Goal: Task Accomplishment & Management: Manage account settings

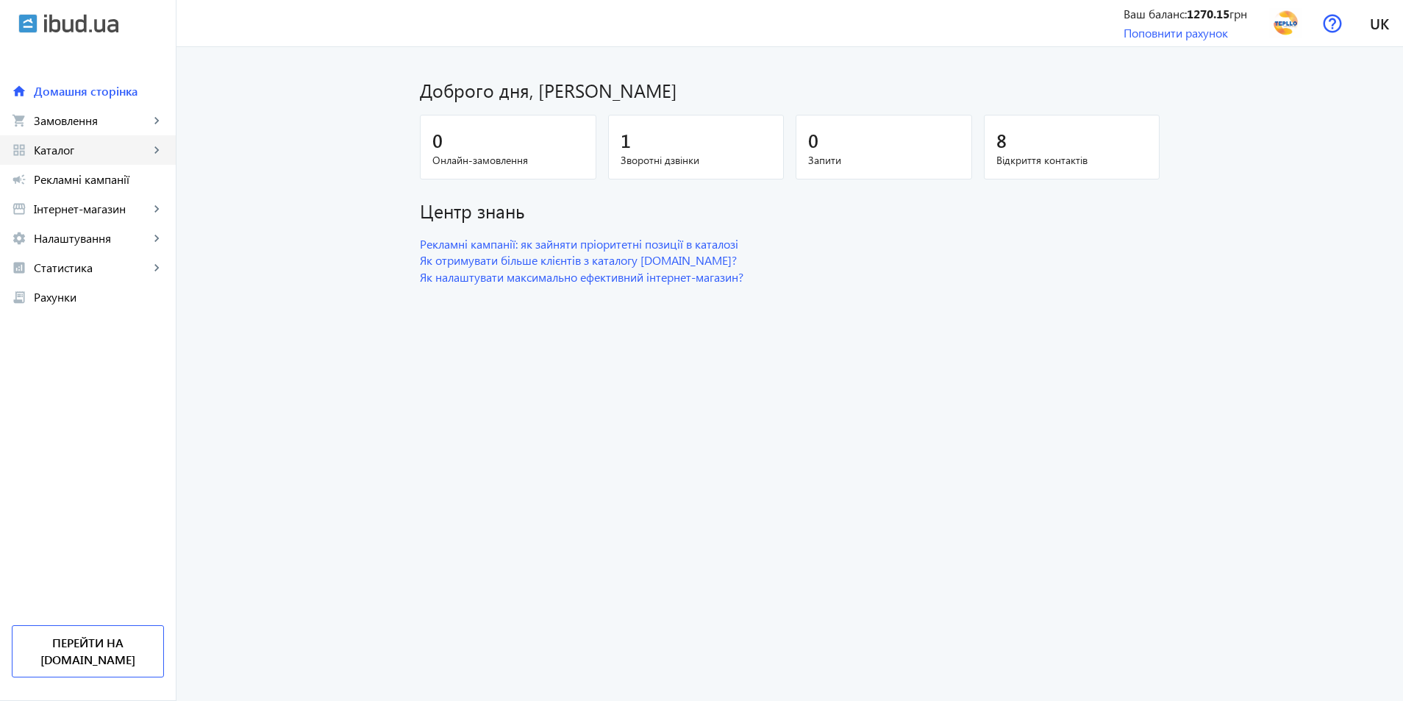
click at [74, 148] on span "Каталог" at bounding box center [91, 150] width 115 height 15
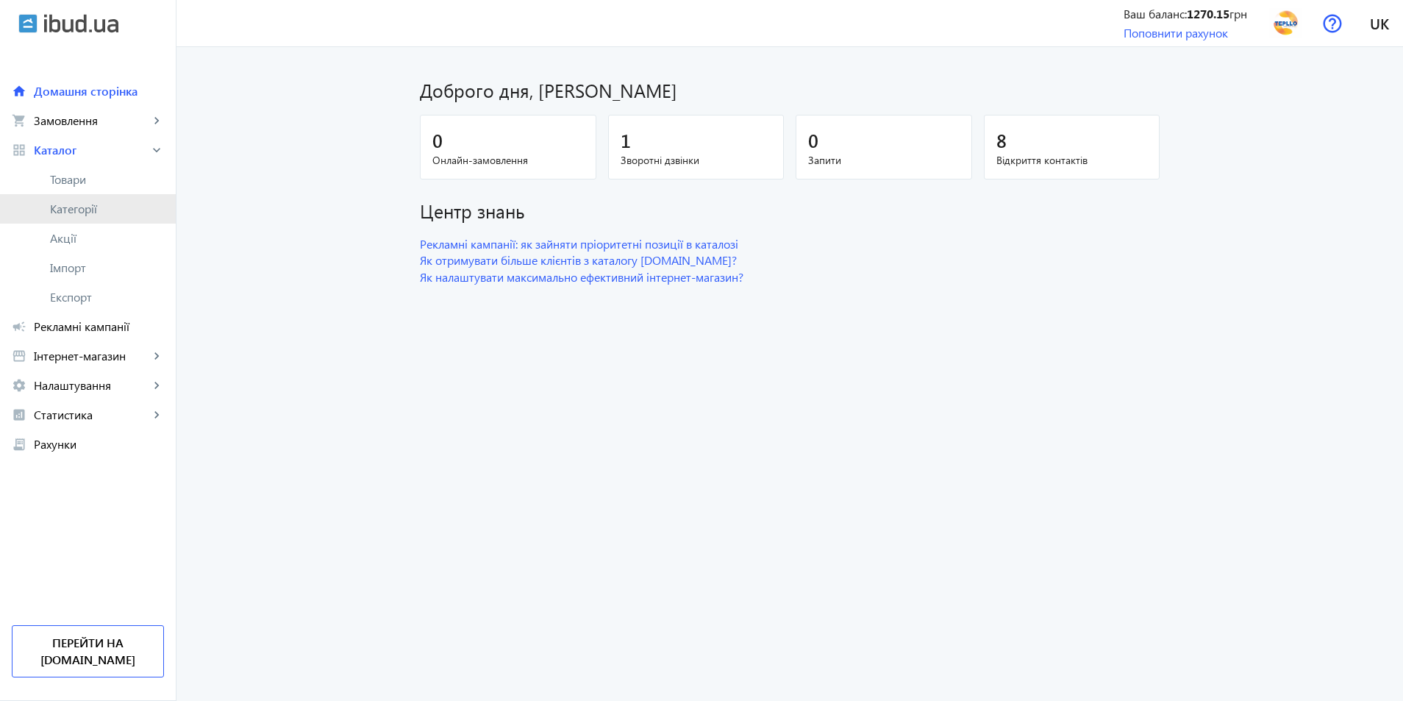
click at [91, 209] on span "Категорії" at bounding box center [107, 208] width 114 height 15
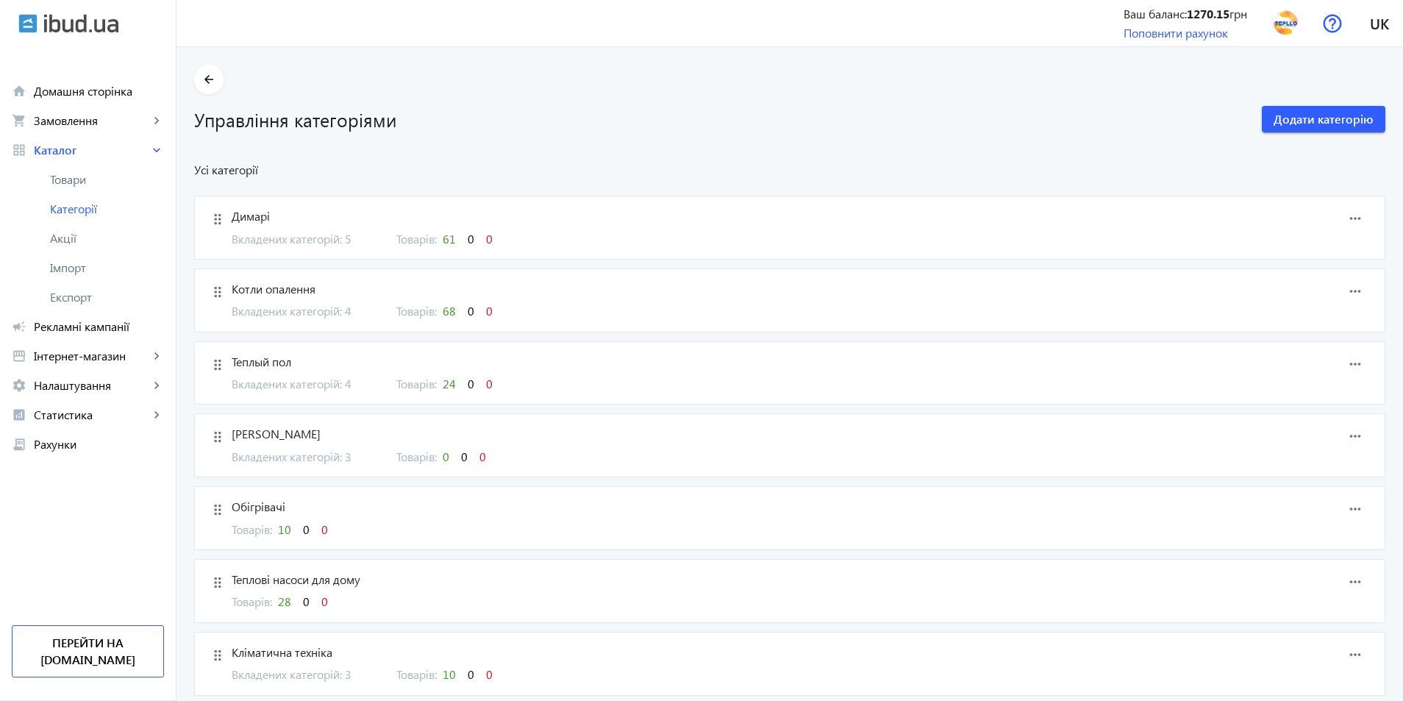
click at [345, 384] on span "Вкладених категорій: 4" at bounding box center [305, 384] width 147 height 16
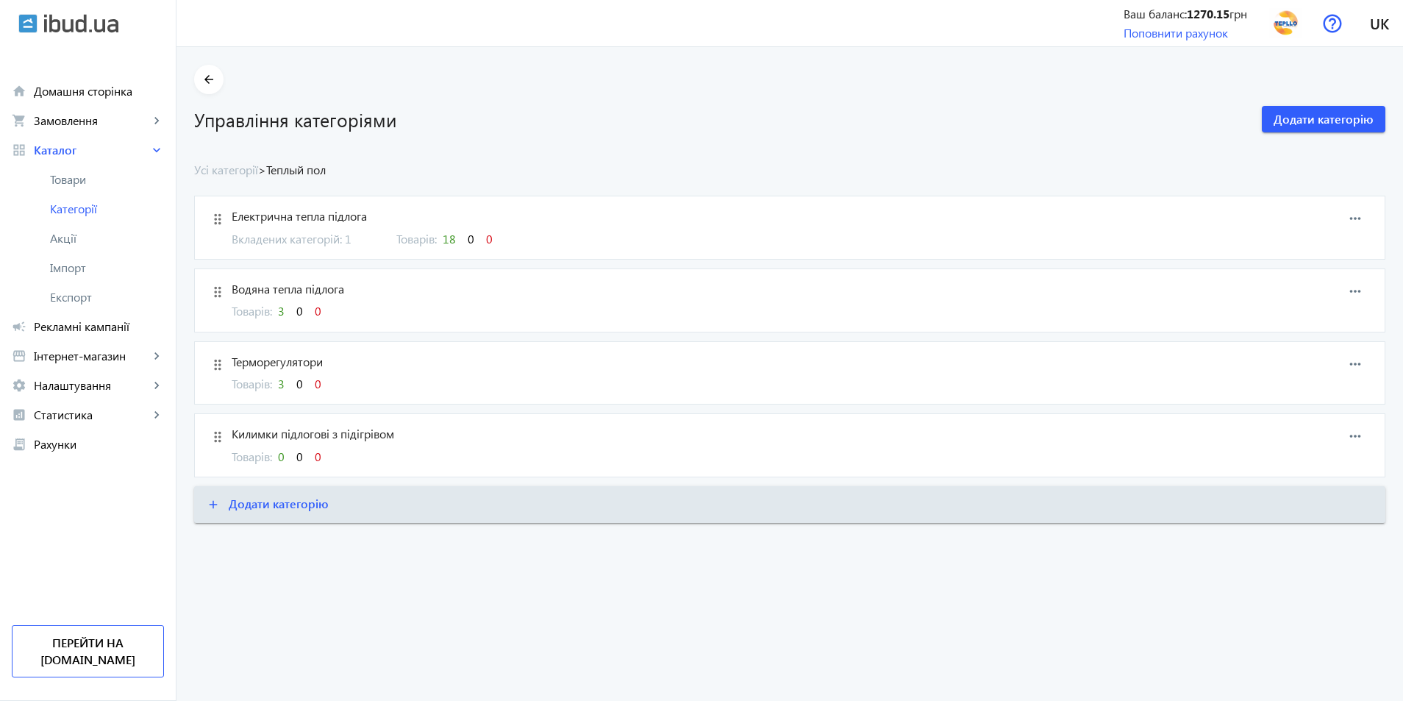
drag, startPoint x: 271, startPoint y: 311, endPoint x: 276, endPoint y: 318, distance: 8.0
click at [271, 311] on span "Товарів: 3 0 0" at bounding box center [277, 310] width 90 height 15
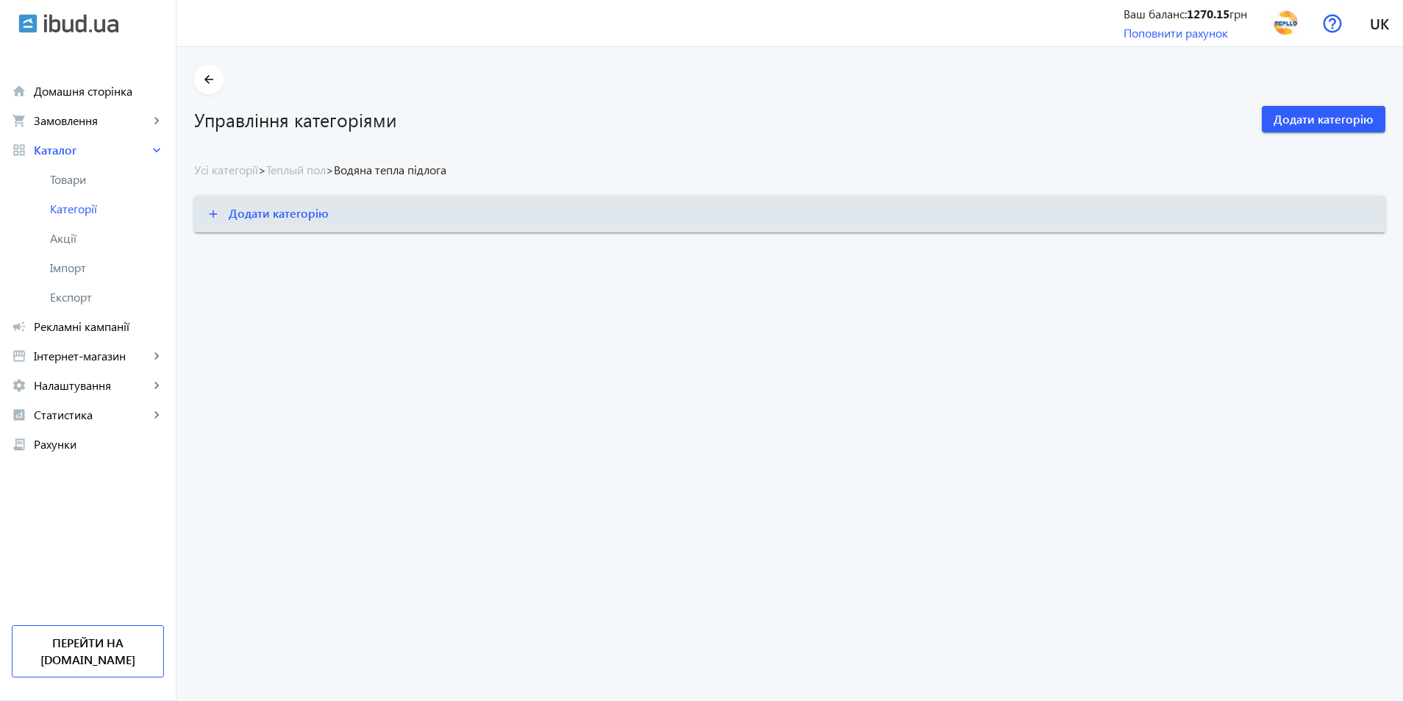
click at [300, 181] on div "arrow_back Управління категоріями Додати категорію Усі категорії > Теплый пол >…" at bounding box center [789, 149] width 1226 height 168
click at [312, 171] on link "Теплый пол" at bounding box center [296, 169] width 60 height 15
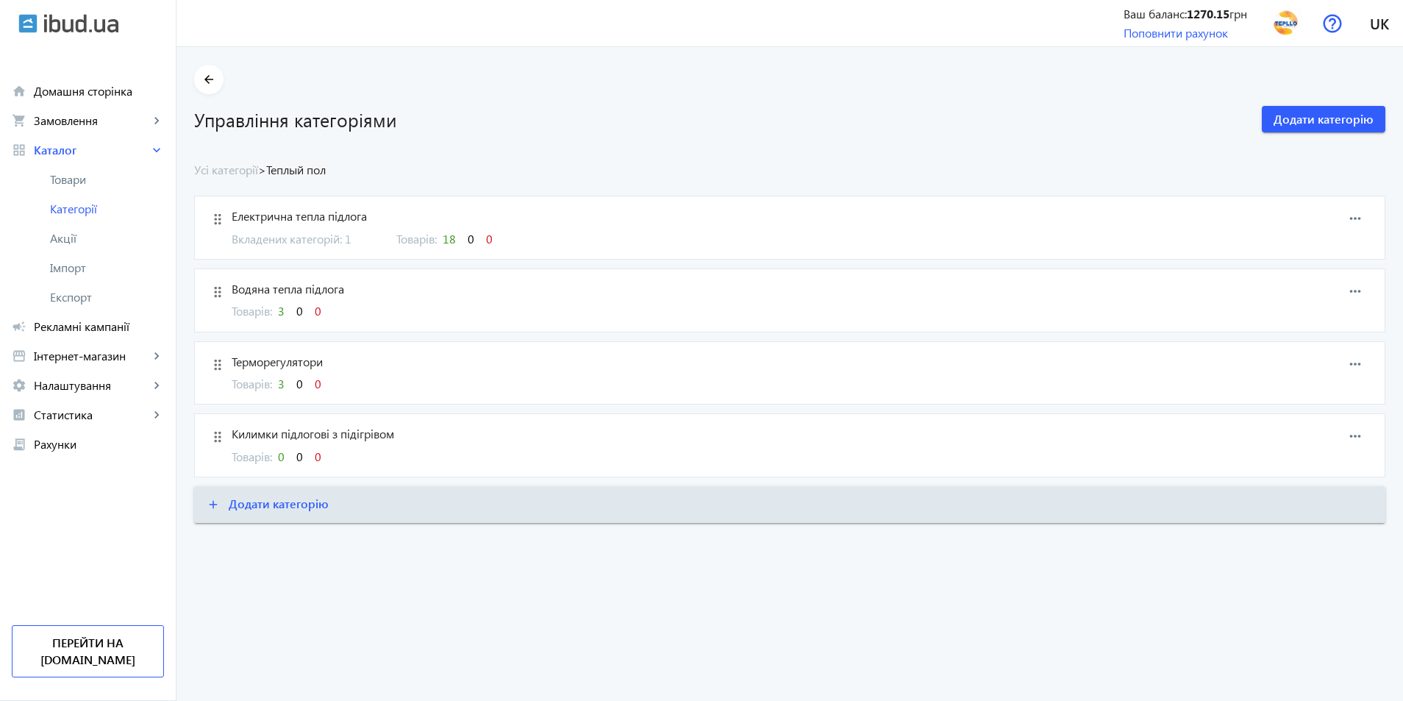
click at [278, 314] on span "3" at bounding box center [281, 310] width 7 height 15
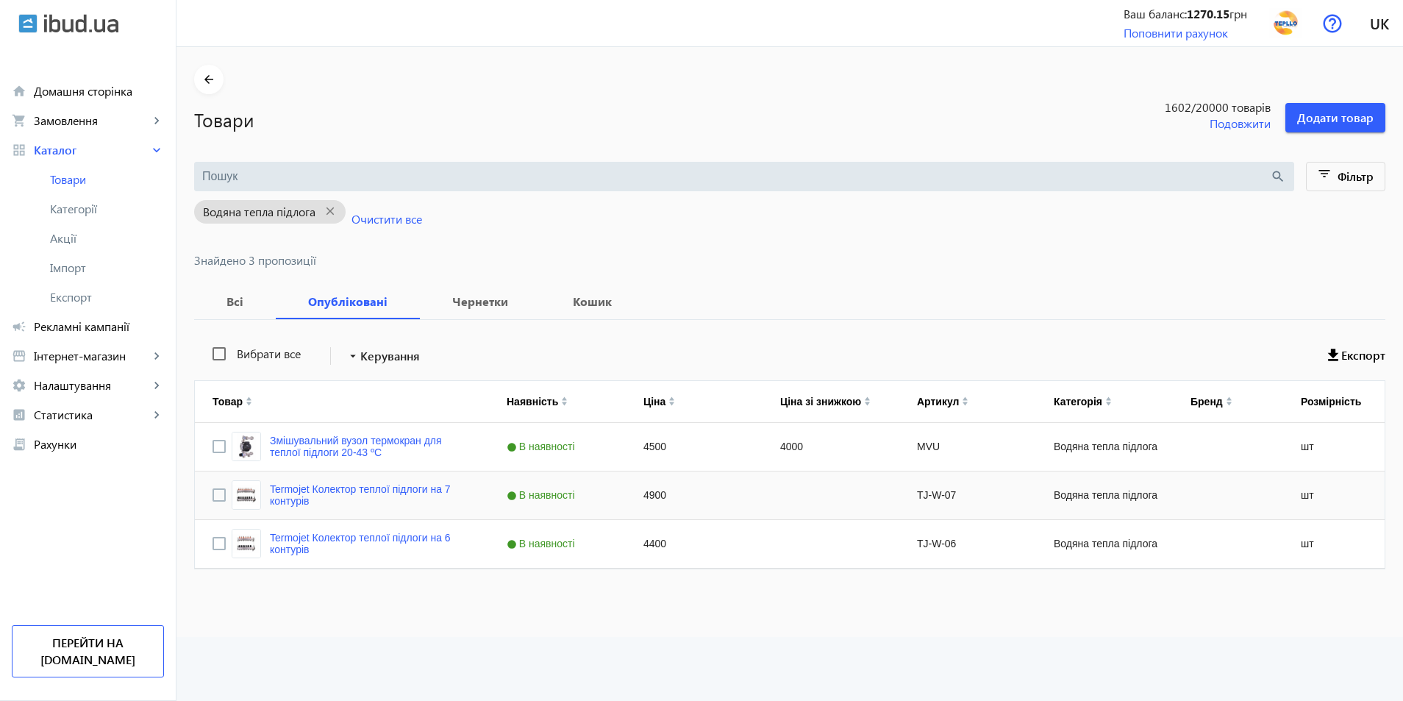
click at [547, 491] on span "В наявності" at bounding box center [543, 495] width 72 height 12
click at [545, 493] on span "В наявності" at bounding box center [543, 495] width 72 height 12
click at [545, 493] on div "В наявності" at bounding box center [550, 495] width 104 height 12
click at [563, 484] on span "Немає в наявності" at bounding box center [539, 487] width 82 height 11
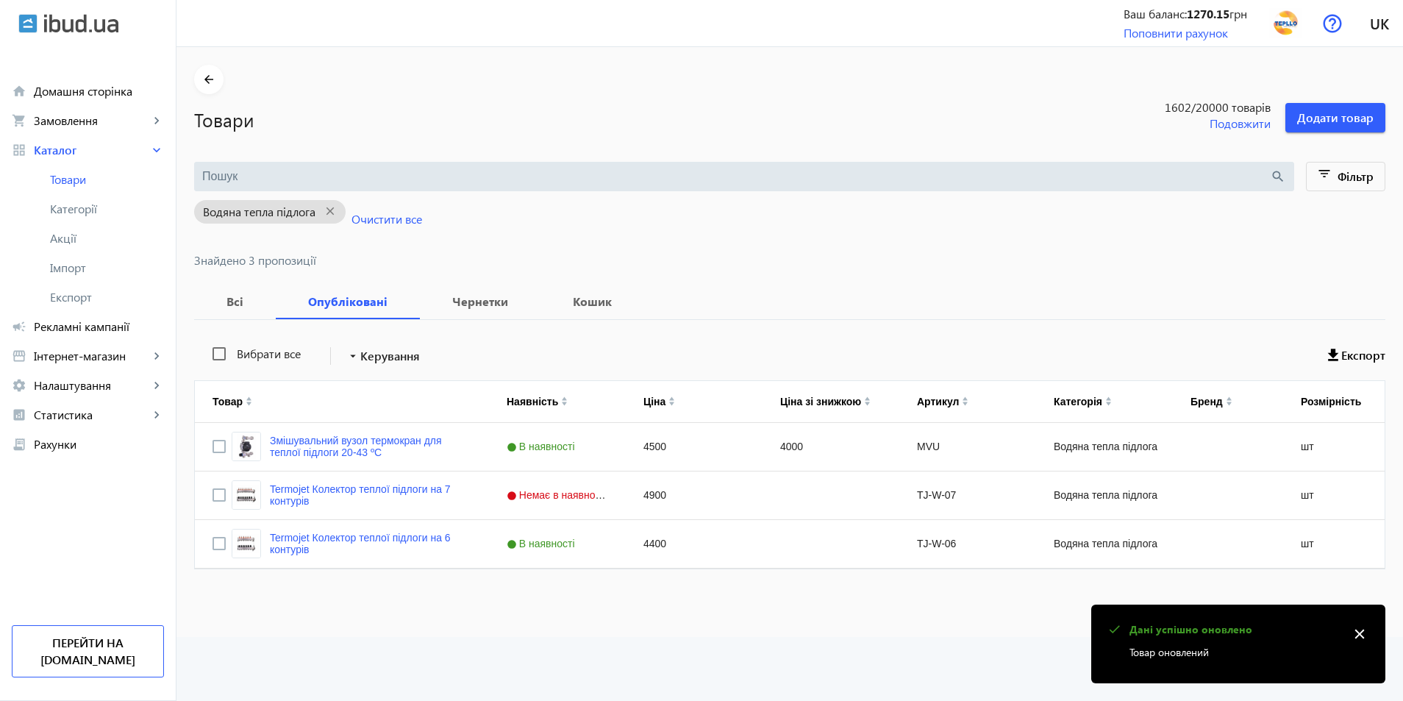
click at [605, 601] on mat-sidenav-content "arrow_back Товари 1602 /20000 товарів Подовжити Додати товар search filter_list…" at bounding box center [789, 342] width 1226 height 590
